Goal: Task Accomplishment & Management: Manage account settings

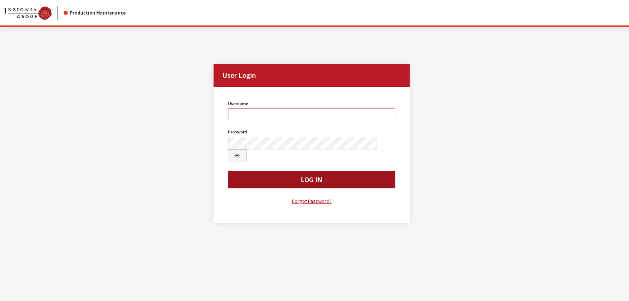
type input "kcallahan"
click at [297, 171] on button "Log In" at bounding box center [311, 179] width 167 height 17
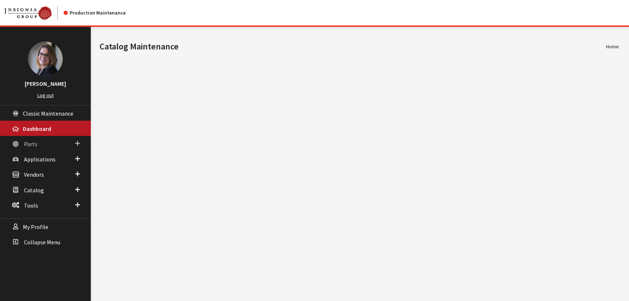
click at [77, 143] on span at bounding box center [77, 143] width 5 height 9
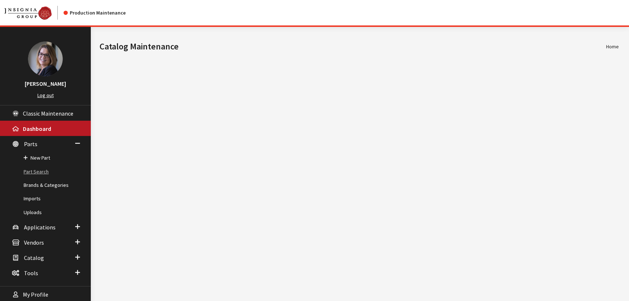
click at [40, 168] on link "Part Search" at bounding box center [45, 171] width 91 height 13
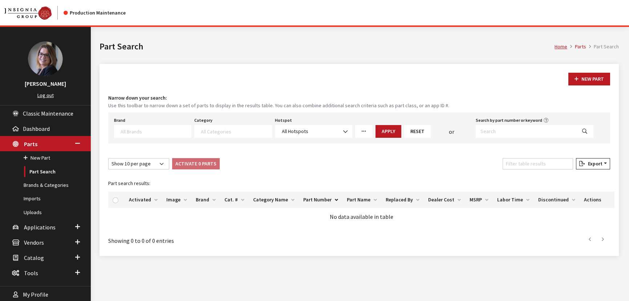
select select
click at [127, 129] on textarea "Search" at bounding box center [156, 131] width 70 height 7
type textarea "kia"
select select "58"
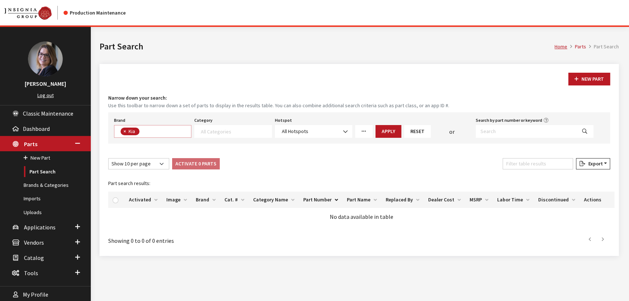
click at [224, 135] on span at bounding box center [232, 131] width 77 height 13
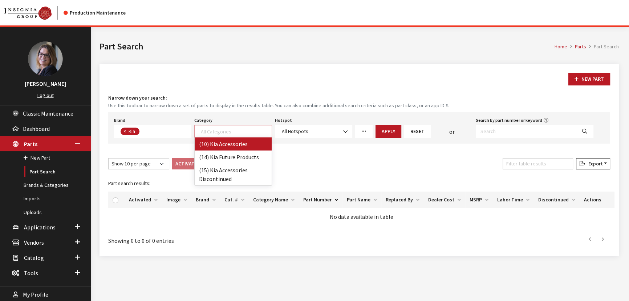
select select "238"
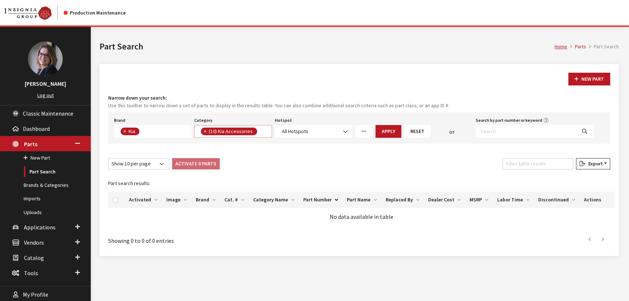
scroll to position [0, 0]
click at [385, 133] on button "Apply" at bounding box center [388, 131] width 26 height 13
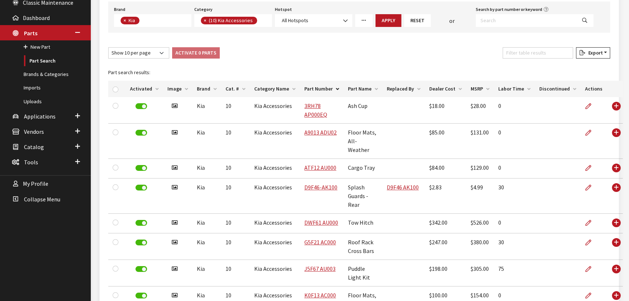
scroll to position [99, 0]
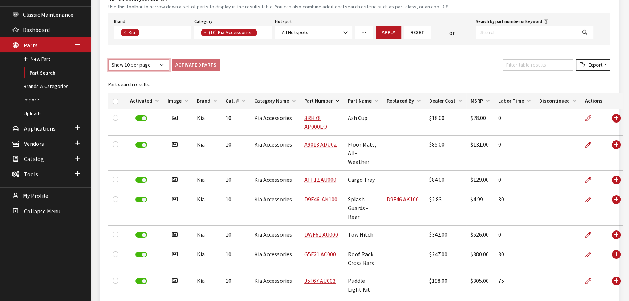
click at [160, 61] on select "Show 10 per page Show 25 per page Show 50 per page Show 100 per page Show 1000 …" at bounding box center [138, 64] width 61 height 11
click at [108, 59] on select "Show 10 per page Show 25 per page Show 50 per page Show 100 per page Show 1000 …" at bounding box center [138, 64] width 61 height 11
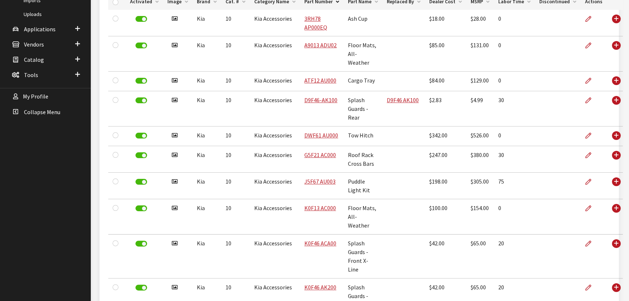
scroll to position [66, 0]
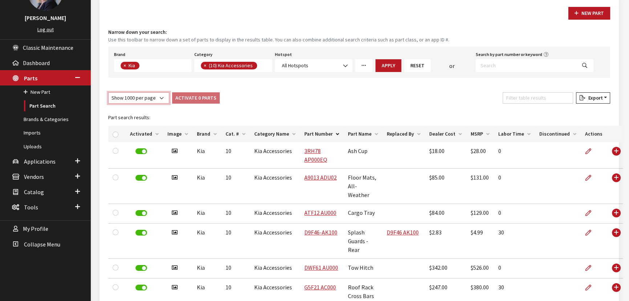
click at [131, 98] on select "Show 10 per page Show 25 per page Show 50 per page Show 100 per page Show 1000 …" at bounding box center [138, 97] width 61 height 11
select select "-1"
click at [108, 92] on select "Show 10 per page Show 25 per page Show 50 per page Show 100 per page Show 1000 …" at bounding box center [138, 97] width 61 height 11
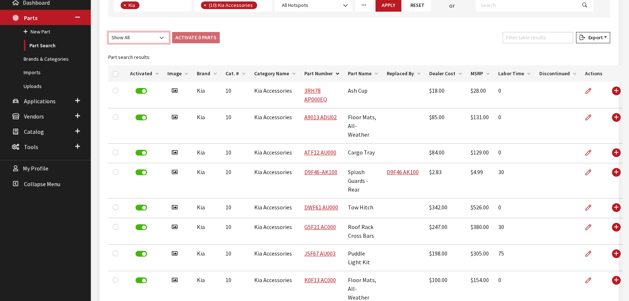
scroll to position [59, 0]
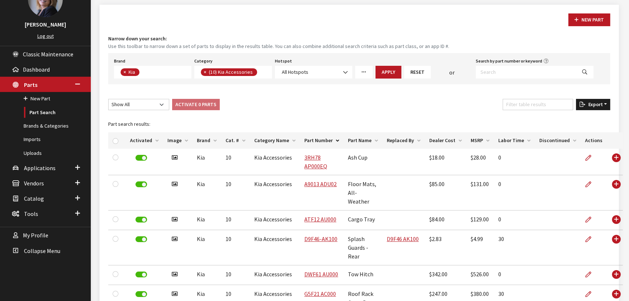
click at [592, 107] on button "Export" at bounding box center [593, 104] width 34 height 11
click at [577, 116] on span "Excel" at bounding box center [572, 118] width 14 height 7
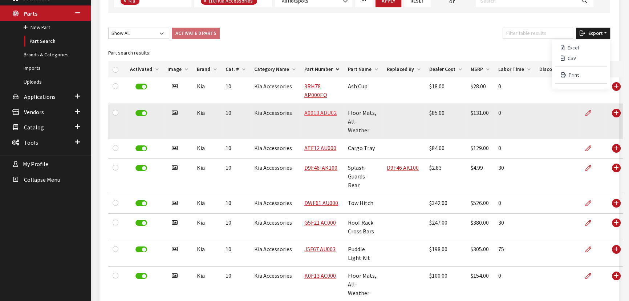
scroll to position [92, 0]
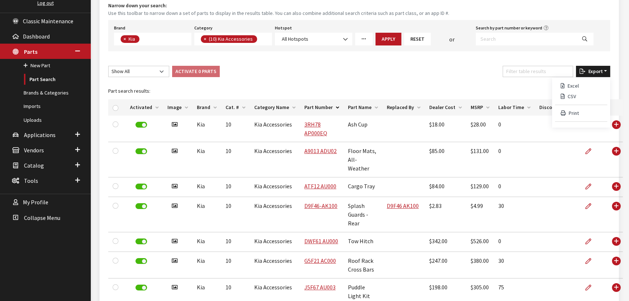
click at [205, 39] on span "×" at bounding box center [205, 39] width 3 height 7
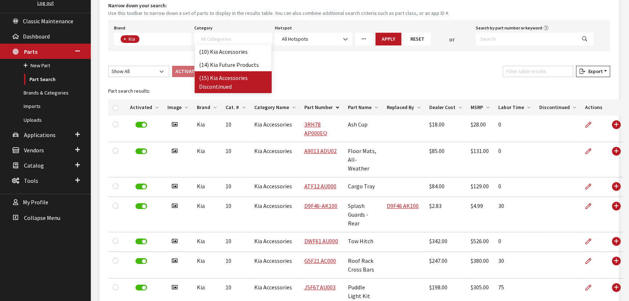
select select "242"
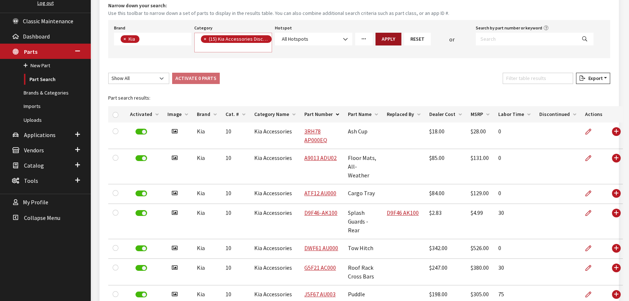
click at [388, 38] on button "Apply" at bounding box center [388, 39] width 26 height 13
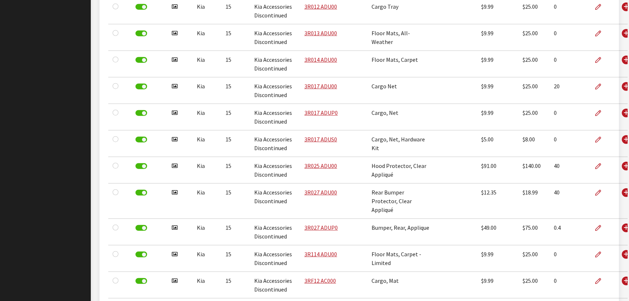
scroll to position [0, 0]
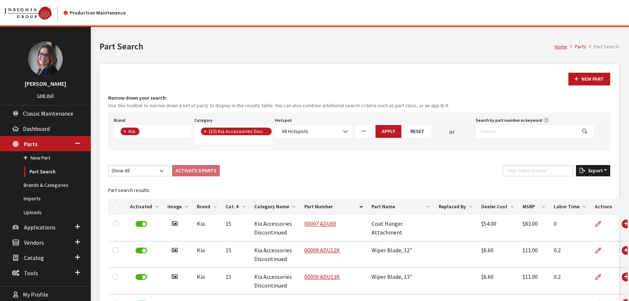
click at [591, 169] on span "Export" at bounding box center [593, 170] width 17 height 7
click at [567, 185] on span "Excel" at bounding box center [572, 185] width 14 height 7
click at [203, 130] on button "×" at bounding box center [204, 131] width 7 height 8
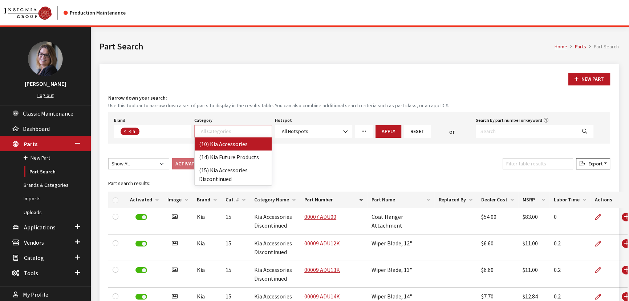
select select "238"
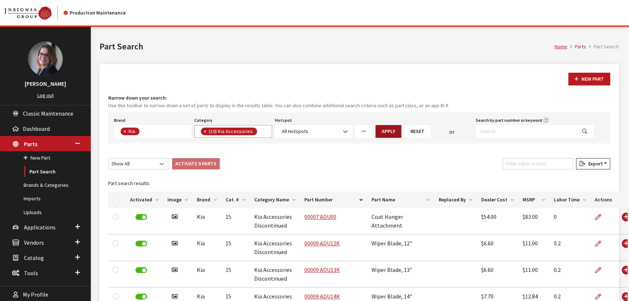
click at [381, 132] on button "Apply" at bounding box center [388, 131] width 26 height 13
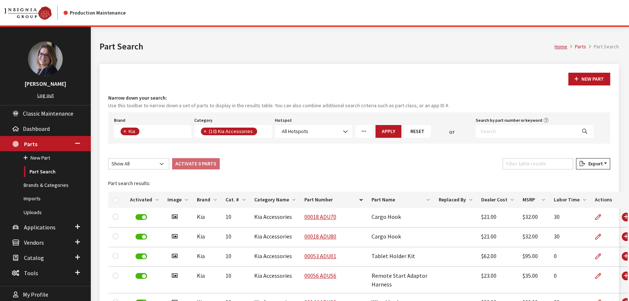
click at [125, 131] on span "×" at bounding box center [124, 131] width 3 height 7
select select
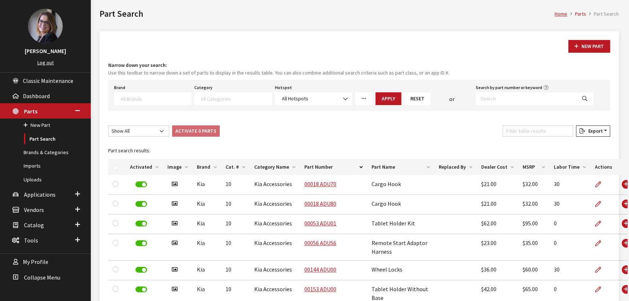
click at [148, 94] on span at bounding box center [152, 98] width 77 height 13
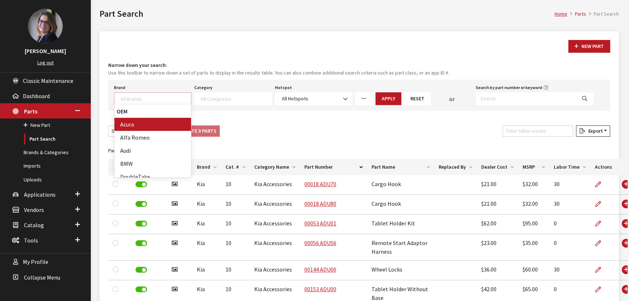
click at [141, 95] on textarea "Search" at bounding box center [156, 98] width 70 height 7
type textarea "v"
select select "11"
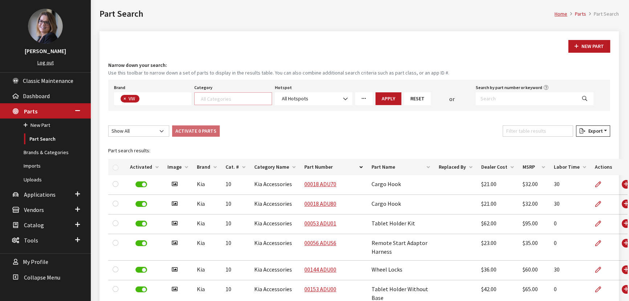
click at [218, 102] on span at bounding box center [232, 98] width 77 height 13
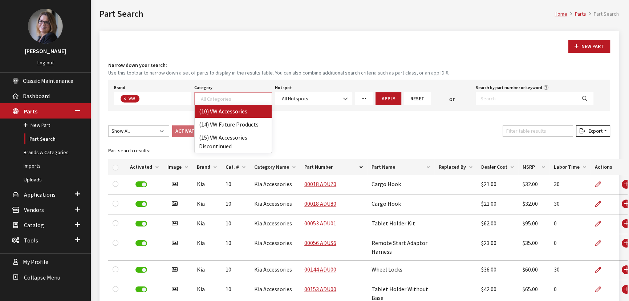
select select "134"
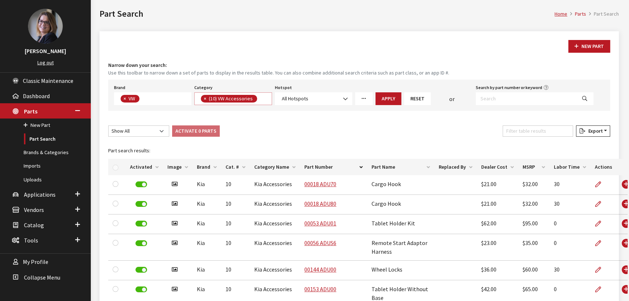
click at [379, 98] on button "Apply" at bounding box center [388, 98] width 26 height 13
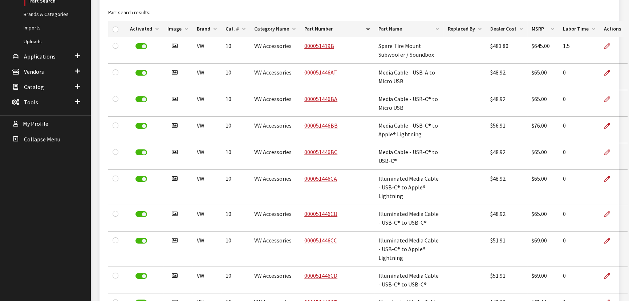
scroll to position [0, 0]
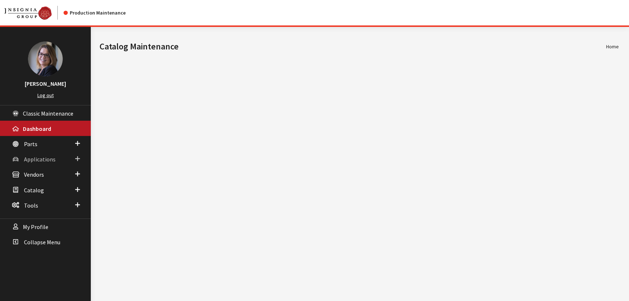
click at [80, 156] on link "Applications" at bounding box center [45, 158] width 91 height 15
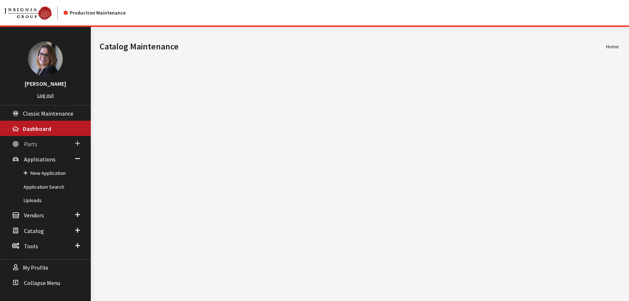
click at [79, 145] on span at bounding box center [77, 143] width 5 height 9
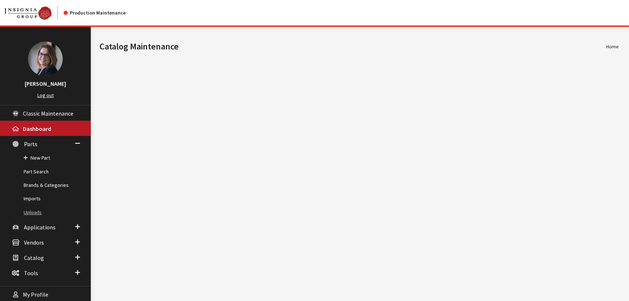
click at [33, 208] on link "Uploads" at bounding box center [45, 211] width 91 height 13
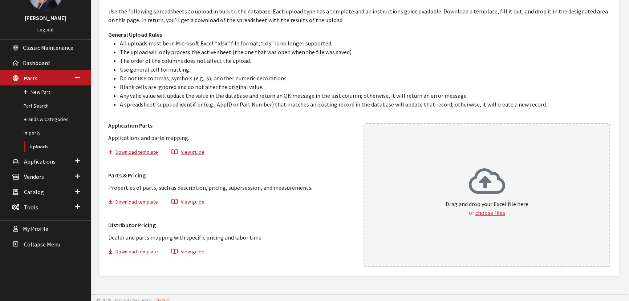
scroll to position [70, 0]
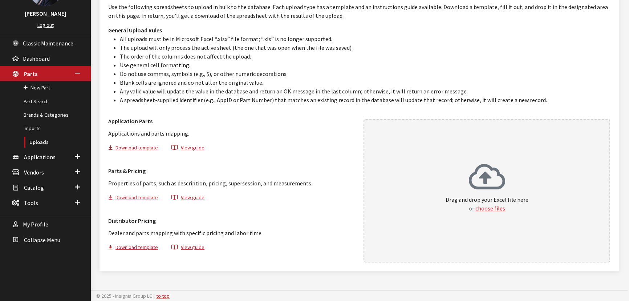
click at [139, 194] on button "Download template" at bounding box center [136, 198] width 56 height 11
click at [494, 207] on button "choose files" at bounding box center [490, 208] width 30 height 9
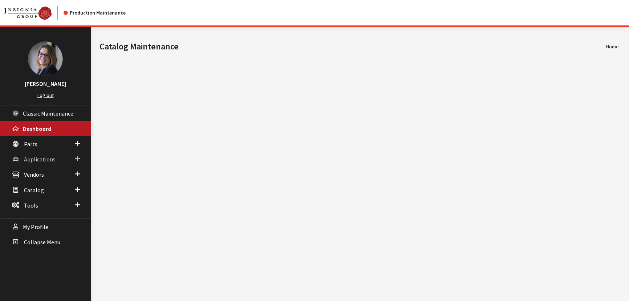
click at [75, 157] on span at bounding box center [77, 158] width 5 height 9
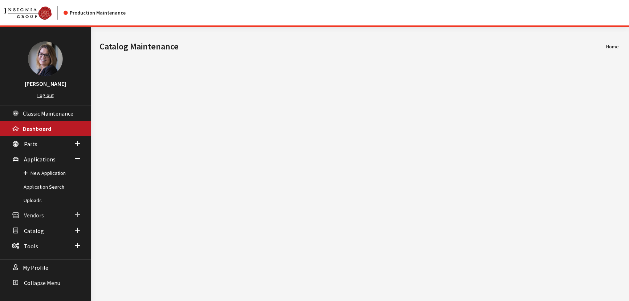
click at [77, 211] on span at bounding box center [77, 214] width 5 height 9
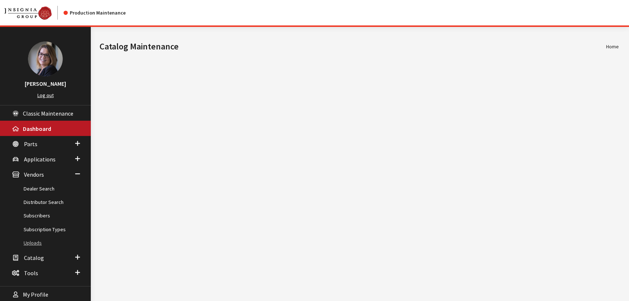
click at [38, 238] on link "Uploads" at bounding box center [45, 242] width 91 height 13
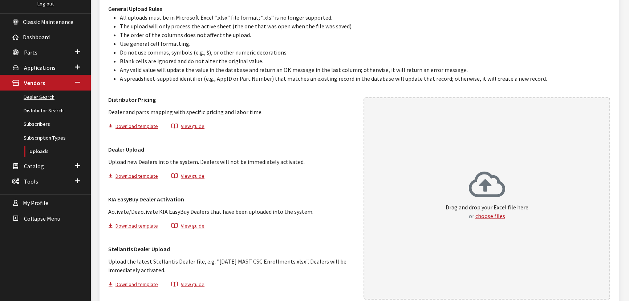
scroll to position [99, 0]
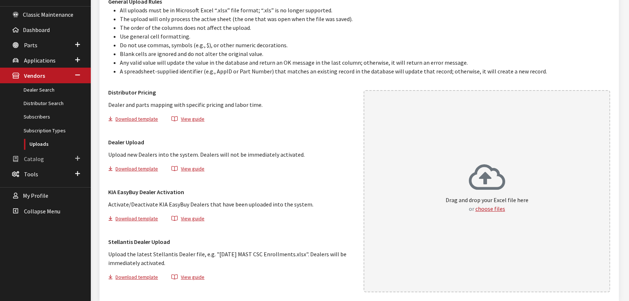
click at [79, 156] on span at bounding box center [77, 158] width 5 height 9
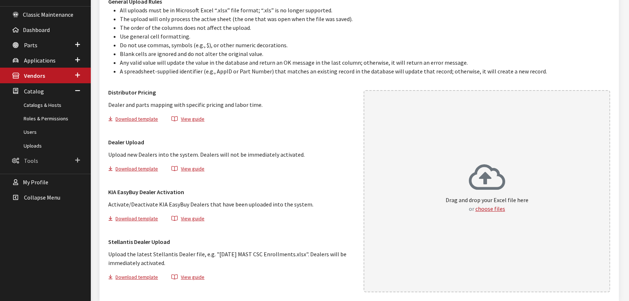
click at [78, 158] on span at bounding box center [77, 159] width 5 height 9
click at [75, 117] on span at bounding box center [77, 121] width 5 height 8
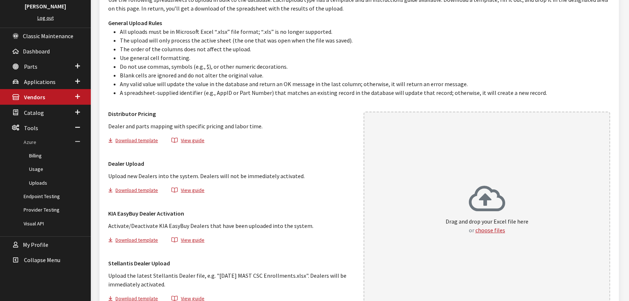
scroll to position [66, 0]
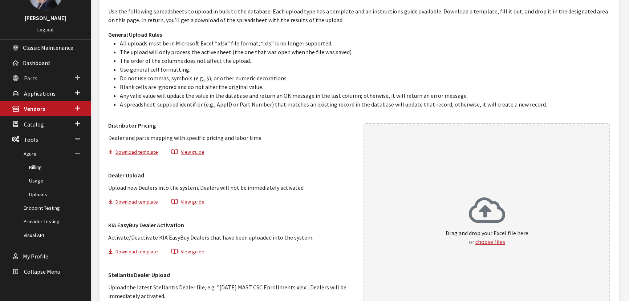
click at [80, 76] on link "Parts" at bounding box center [45, 77] width 91 height 15
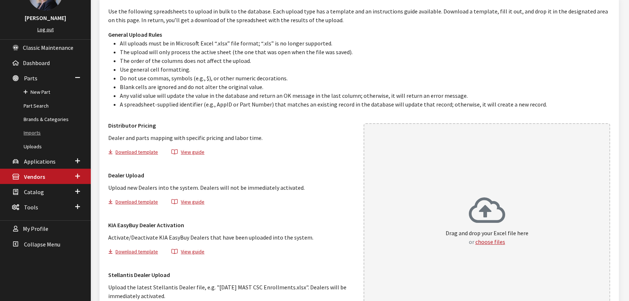
click at [32, 134] on link "Imports" at bounding box center [45, 132] width 91 height 13
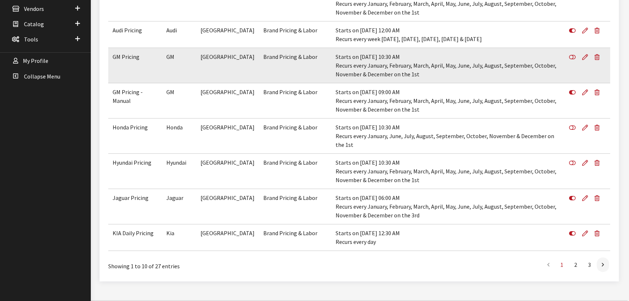
scroll to position [235, 0]
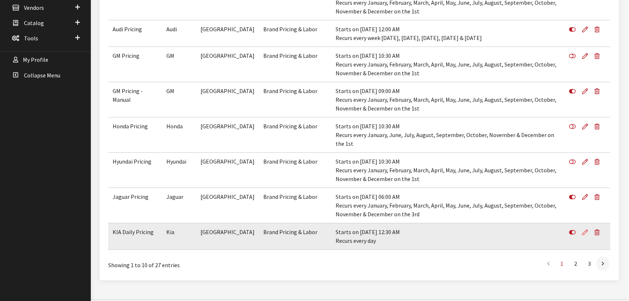
click at [586, 229] on icon at bounding box center [585, 232] width 6 height 6
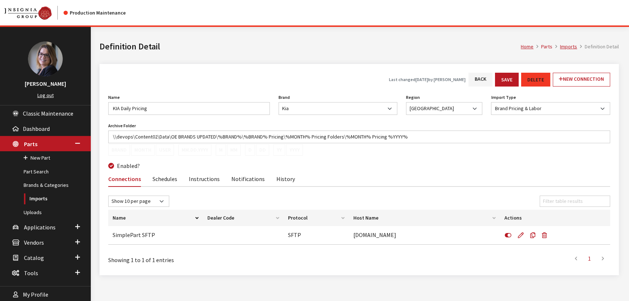
click at [210, 175] on link "Instructions" at bounding box center [204, 178] width 31 height 15
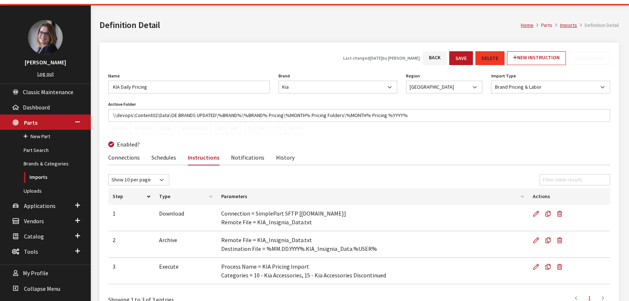
scroll to position [33, 0]
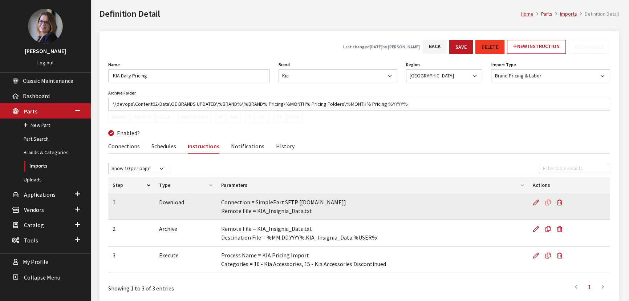
click at [547, 202] on icon at bounding box center [547, 203] width 5 height 6
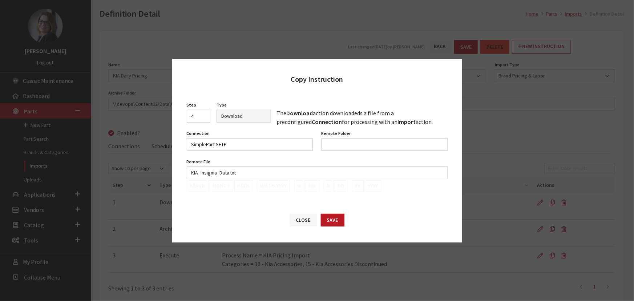
click at [308, 219] on button "Close" at bounding box center [303, 219] width 27 height 13
